Goal: Find specific fact: Find contact information

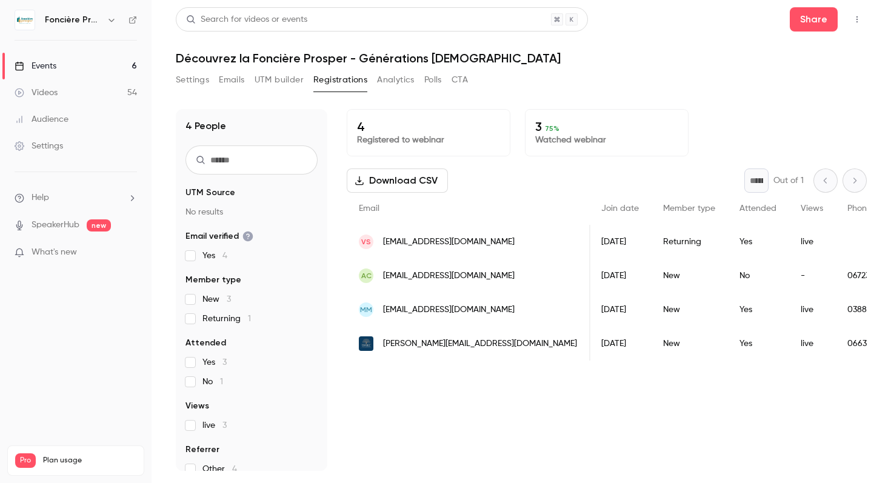
scroll to position [0, 128]
drag, startPoint x: 815, startPoint y: 310, endPoint x: 759, endPoint y: 310, distance: 56.4
click at [831, 310] on div "0388229566" at bounding box center [871, 310] width 81 height 34
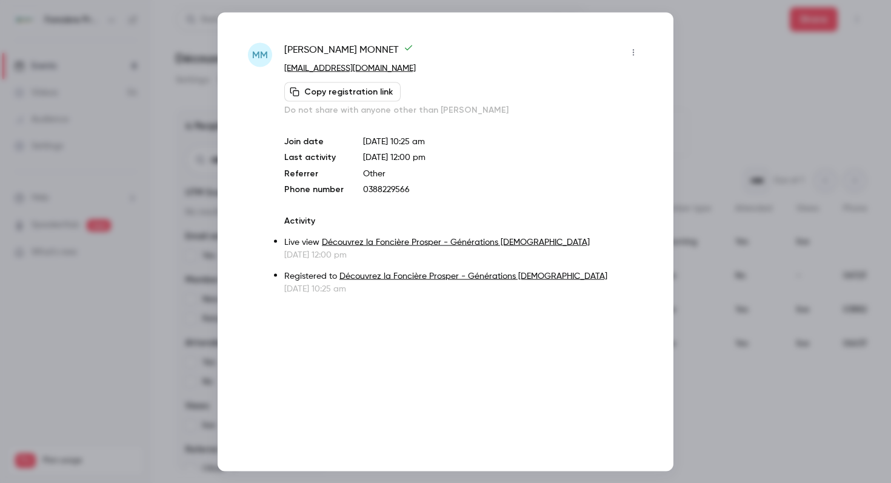
click at [714, 126] on div at bounding box center [445, 241] width 891 height 483
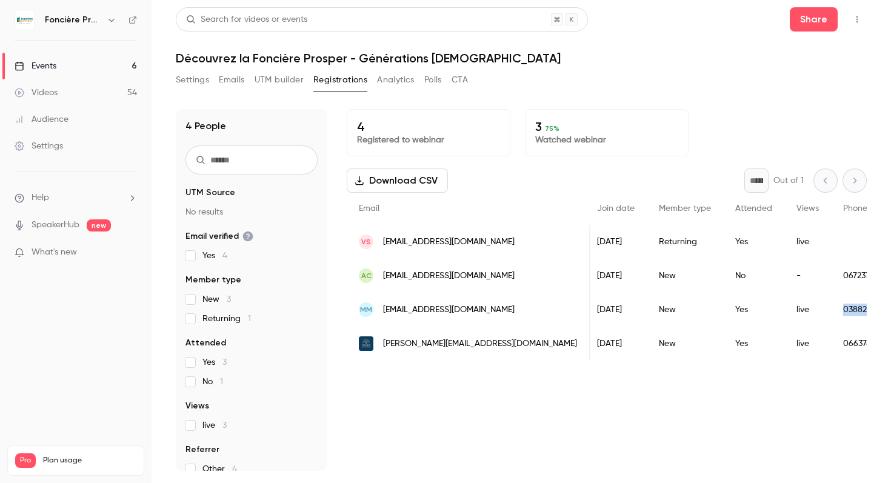
drag, startPoint x: 808, startPoint y: 310, endPoint x: 758, endPoint y: 311, distance: 50.3
click at [831, 311] on div "0388229566" at bounding box center [871, 310] width 81 height 34
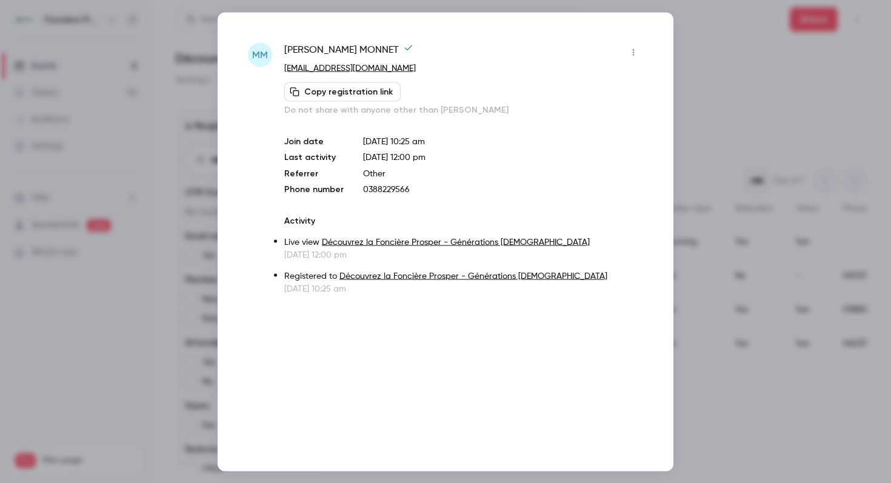
click at [721, 115] on div at bounding box center [445, 241] width 891 height 483
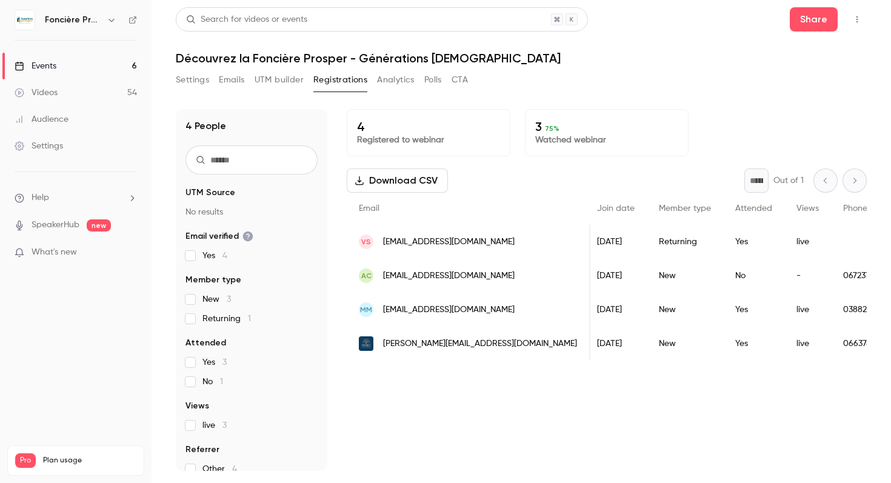
click at [831, 309] on div "0388229566" at bounding box center [871, 310] width 81 height 34
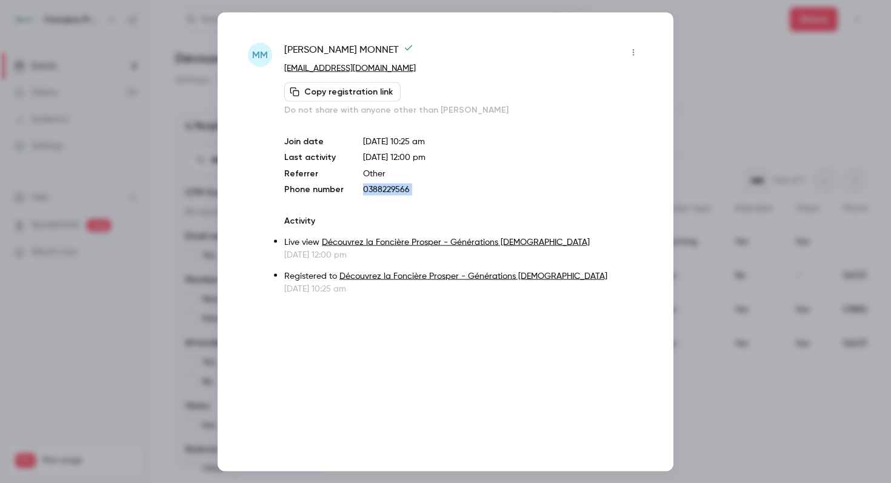
drag, startPoint x: 426, startPoint y: 197, endPoint x: 360, endPoint y: 190, distance: 66.4
click at [360, 190] on div "[PERSON_NAME] [EMAIL_ADDRESS][DOMAIN_NAME] Copy registration link Do not share …" at bounding box center [463, 168] width 359 height 252
copy p "0388229566"
click at [765, 163] on div at bounding box center [445, 241] width 891 height 483
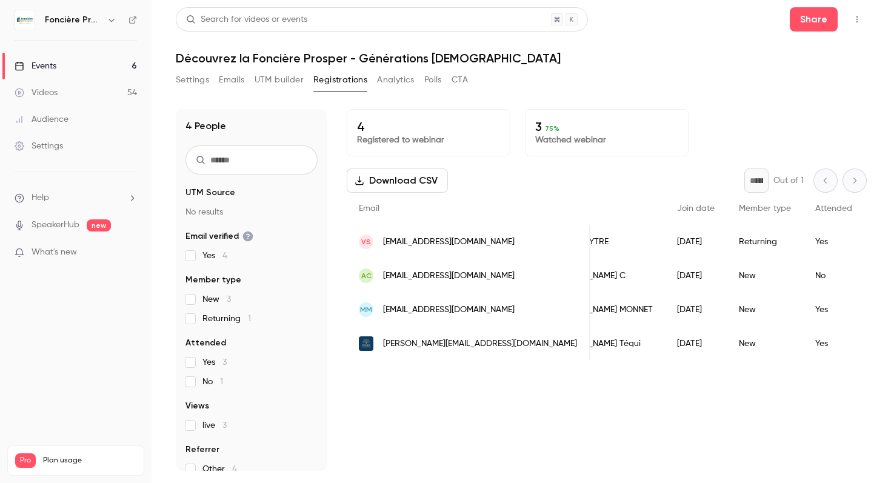
scroll to position [0, 0]
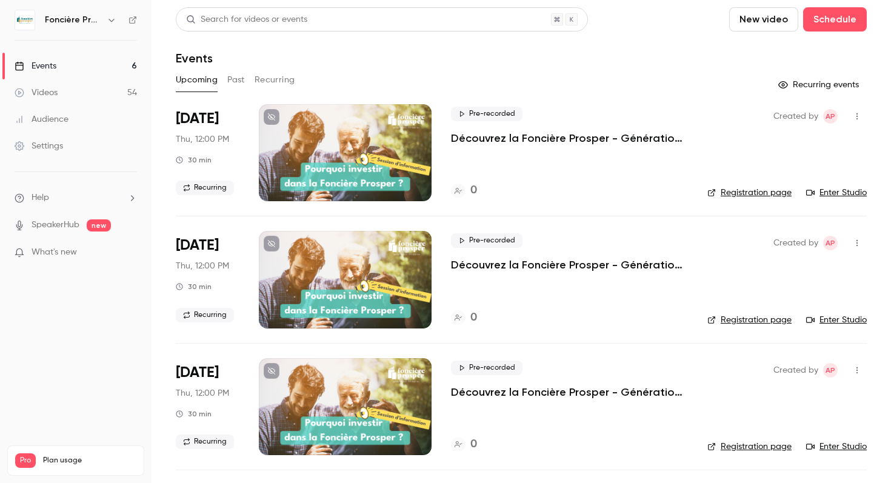
click at [82, 100] on link "Videos 54" at bounding box center [76, 92] width 152 height 27
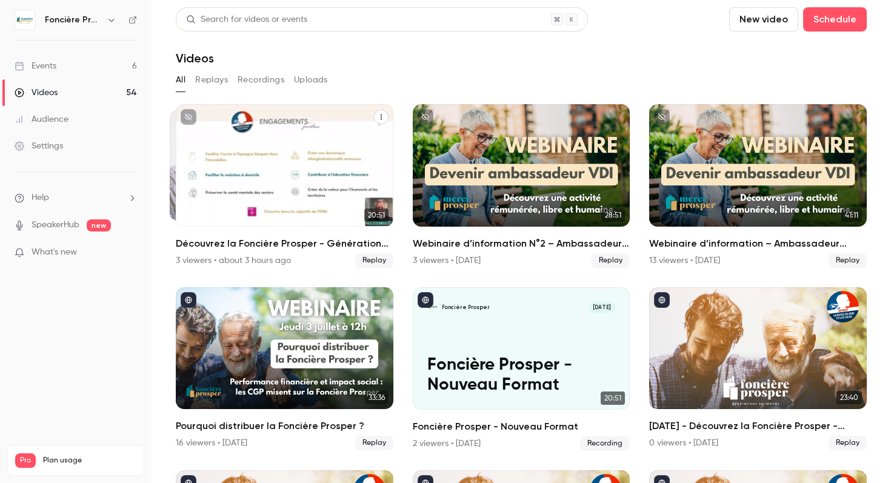
click at [195, 264] on div "3 viewers • about 3 hours ago" at bounding box center [233, 261] width 115 height 12
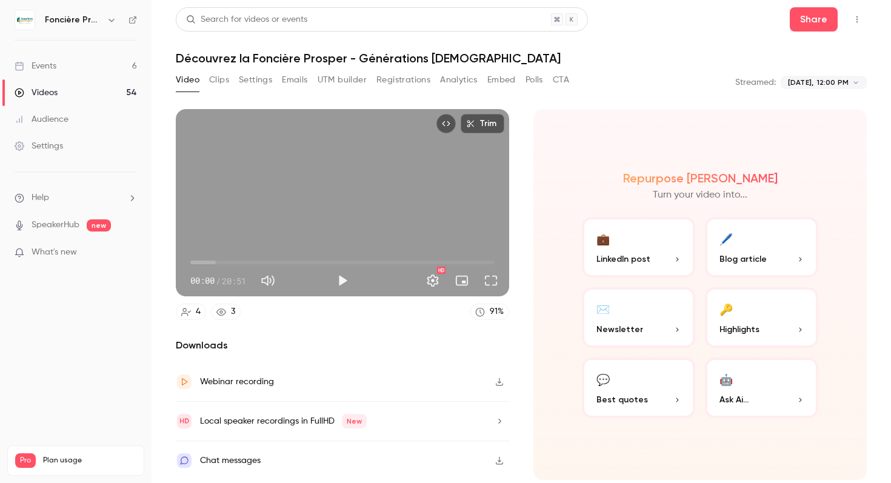
click at [409, 85] on button "Registrations" at bounding box center [404, 79] width 54 height 19
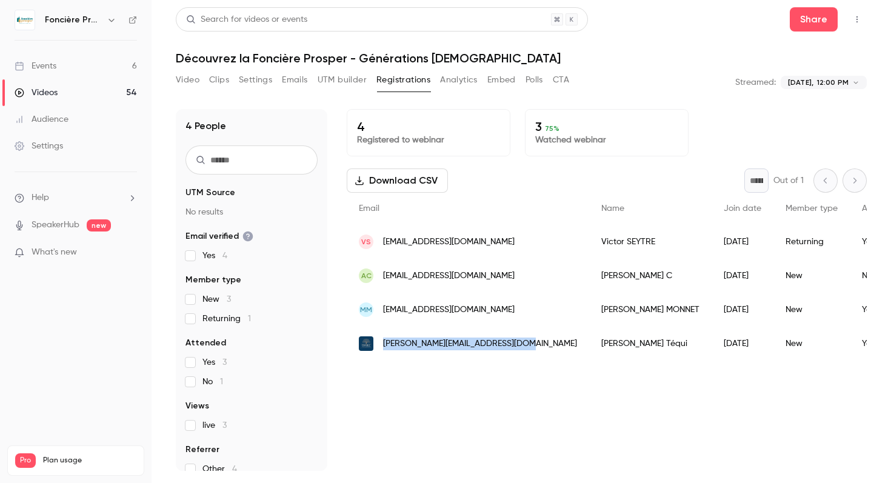
drag, startPoint x: 520, startPoint y: 342, endPoint x: 381, endPoint y: 349, distance: 139.7
click at [381, 349] on div "[PERSON_NAME][EMAIL_ADDRESS][DOMAIN_NAME]" at bounding box center [468, 344] width 243 height 34
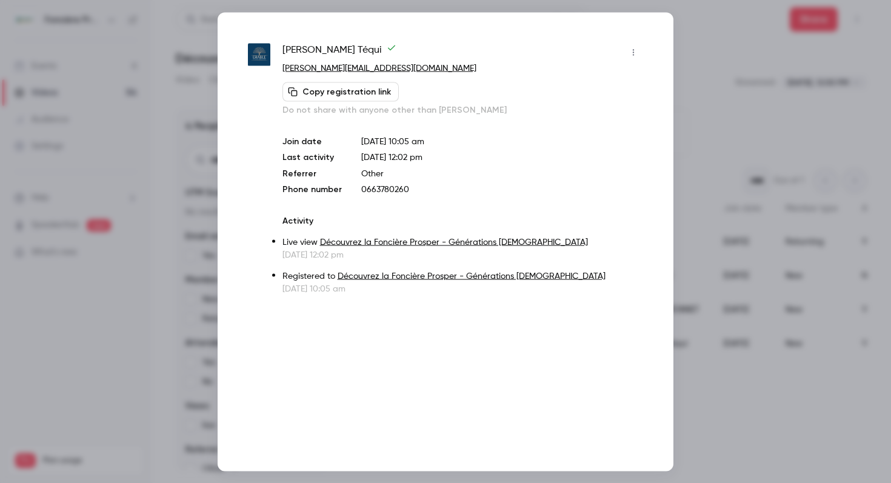
click at [711, 139] on div at bounding box center [445, 241] width 891 height 483
